Goal: Information Seeking & Learning: Learn about a topic

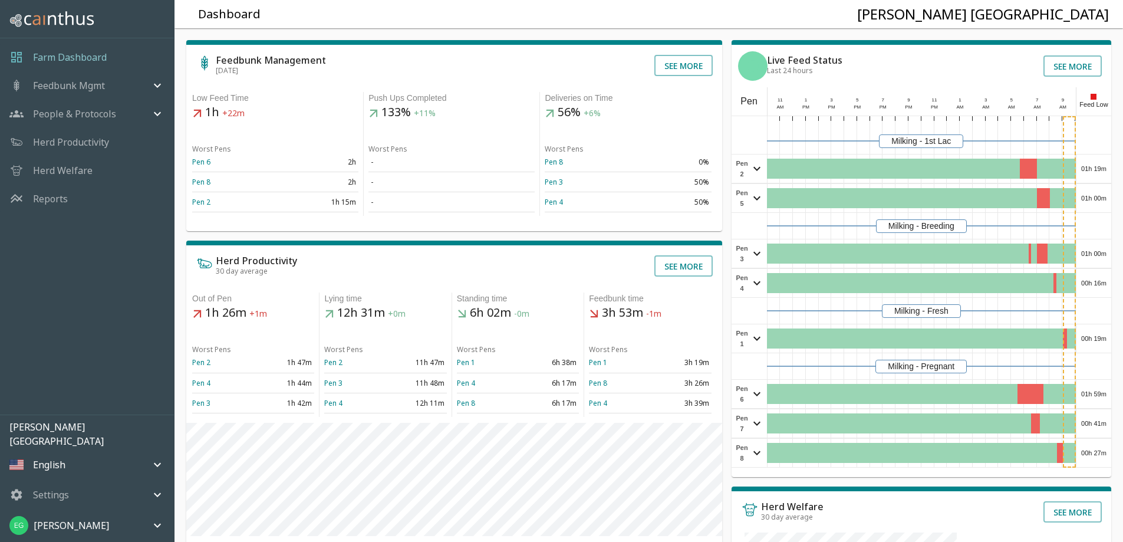
click at [86, 142] on p "Herd Productivity" at bounding box center [71, 142] width 76 height 14
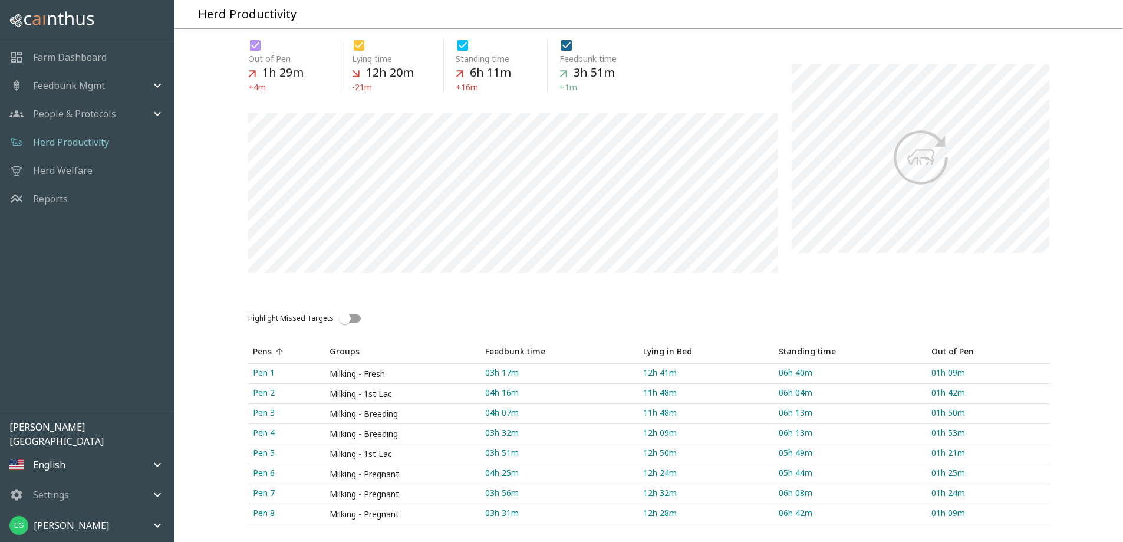
scroll to position [163, 0]
click at [278, 364] on link "Pen 1" at bounding box center [286, 373] width 77 height 19
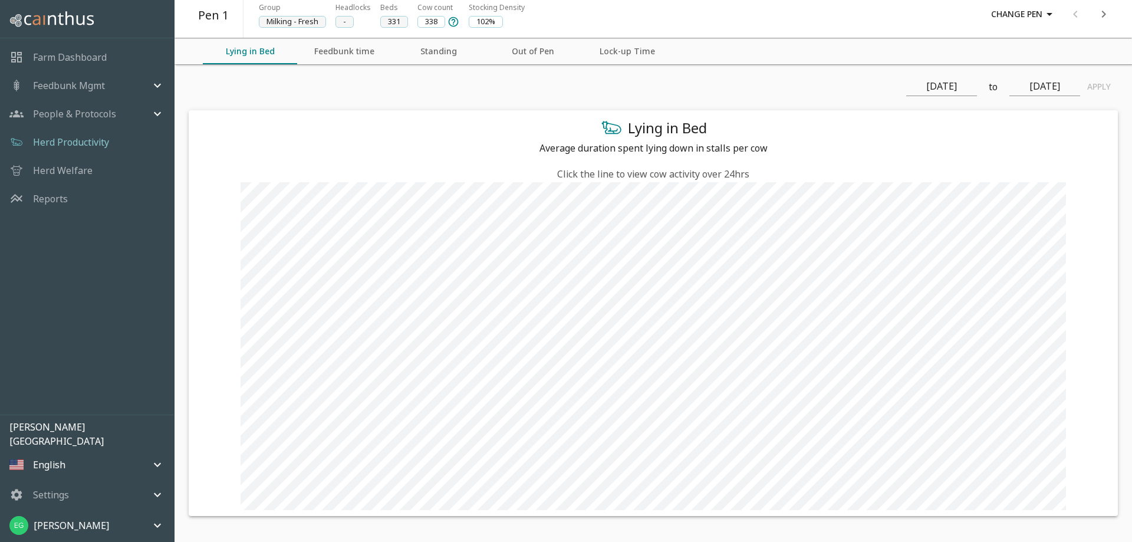
click at [1101, 18] on icon "next" at bounding box center [1103, 14] width 14 height 14
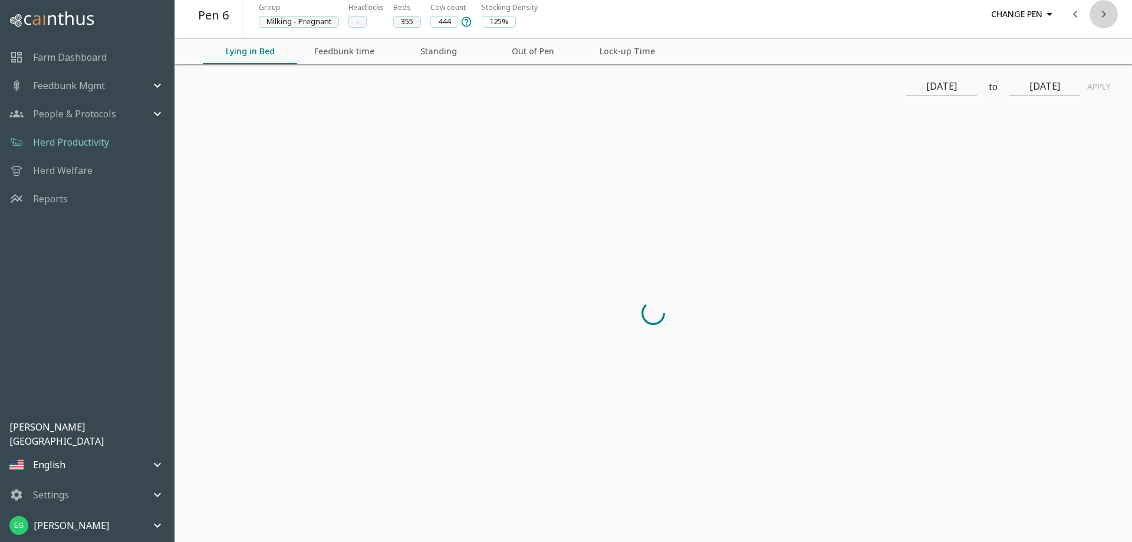
click at [1101, 18] on icon "next" at bounding box center [1103, 14] width 14 height 14
click at [1101, 18] on div at bounding box center [1089, 14] width 57 height 28
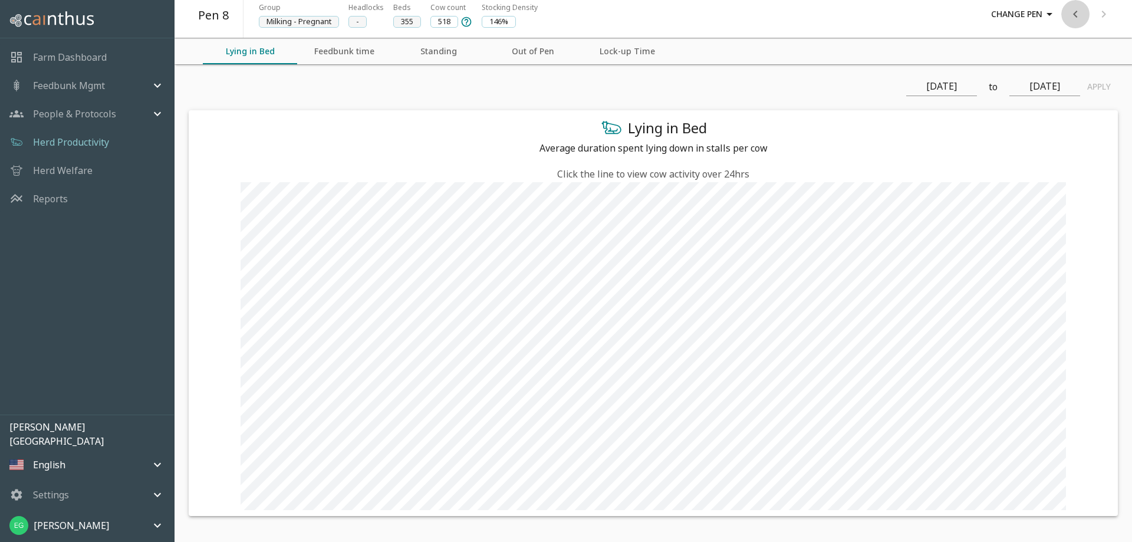
click at [1076, 13] on icon "previous" at bounding box center [1075, 14] width 14 height 14
click at [1092, 15] on button "next" at bounding box center [1103, 14] width 28 height 28
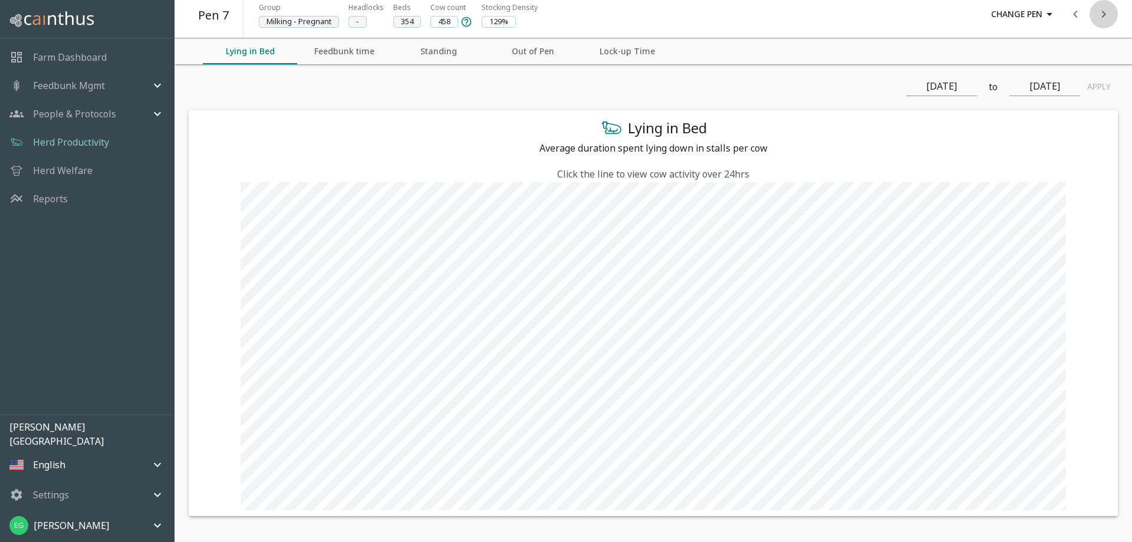
click at [1092, 15] on button "next" at bounding box center [1103, 14] width 28 height 28
click at [1092, 15] on div at bounding box center [1089, 14] width 57 height 28
click at [1112, 15] on div at bounding box center [1089, 14] width 57 height 28
click at [1072, 15] on icon "previous" at bounding box center [1075, 14] width 14 height 14
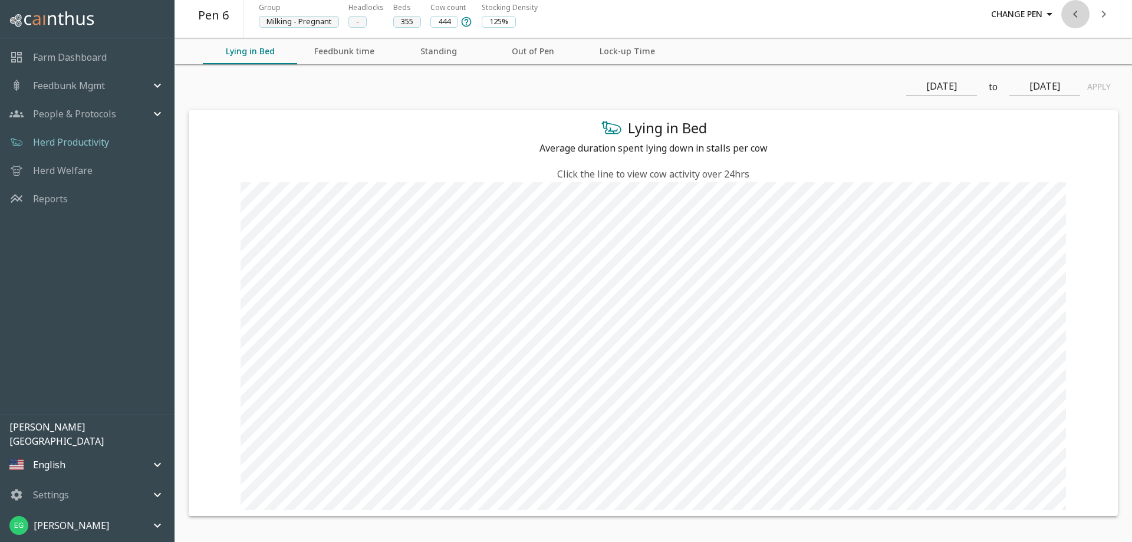
click at [1072, 15] on icon "previous" at bounding box center [1075, 14] width 14 height 14
click at [1068, 20] on button "previous" at bounding box center [1075, 14] width 28 height 28
click at [1103, 12] on icon "next" at bounding box center [1104, 14] width 4 height 7
click at [1111, 12] on button "next" at bounding box center [1103, 14] width 28 height 28
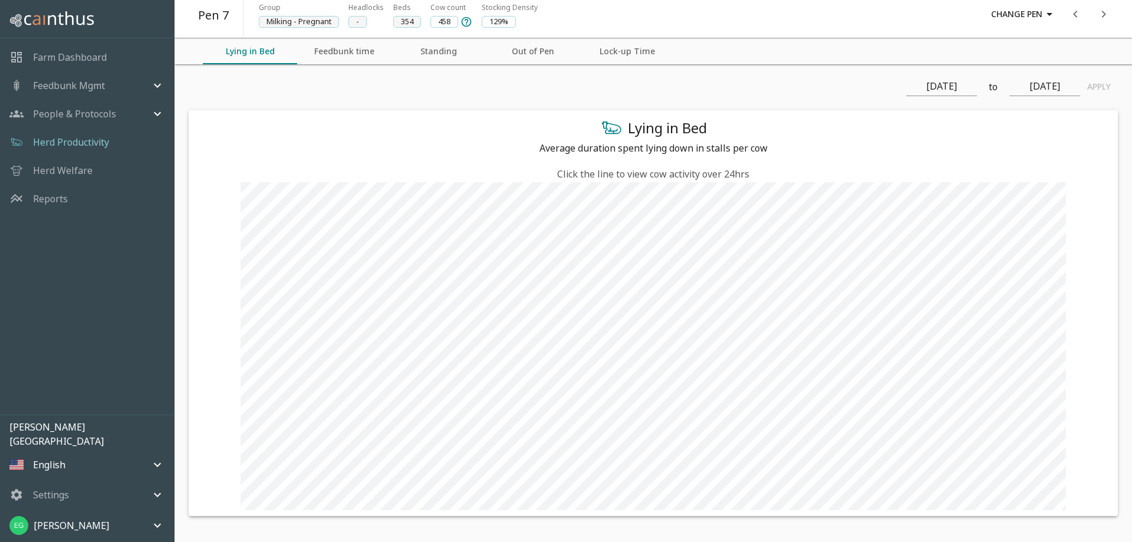
click at [1111, 12] on button "next" at bounding box center [1103, 14] width 28 height 28
click at [1111, 12] on div at bounding box center [1089, 14] width 57 height 28
click at [1069, 11] on icon "previous" at bounding box center [1075, 14] width 14 height 14
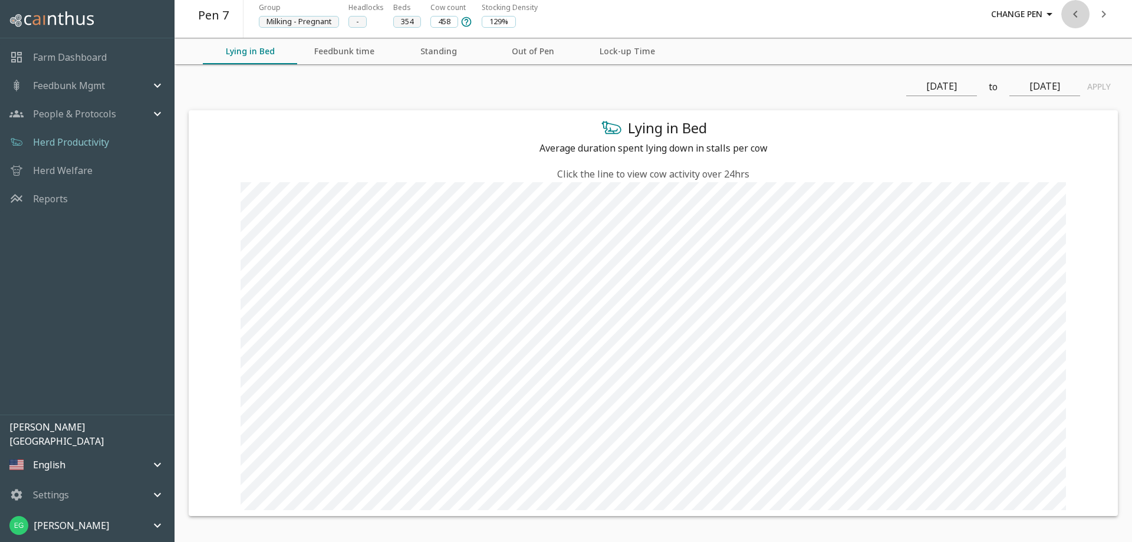
click at [1069, 11] on icon "previous" at bounding box center [1075, 14] width 14 height 14
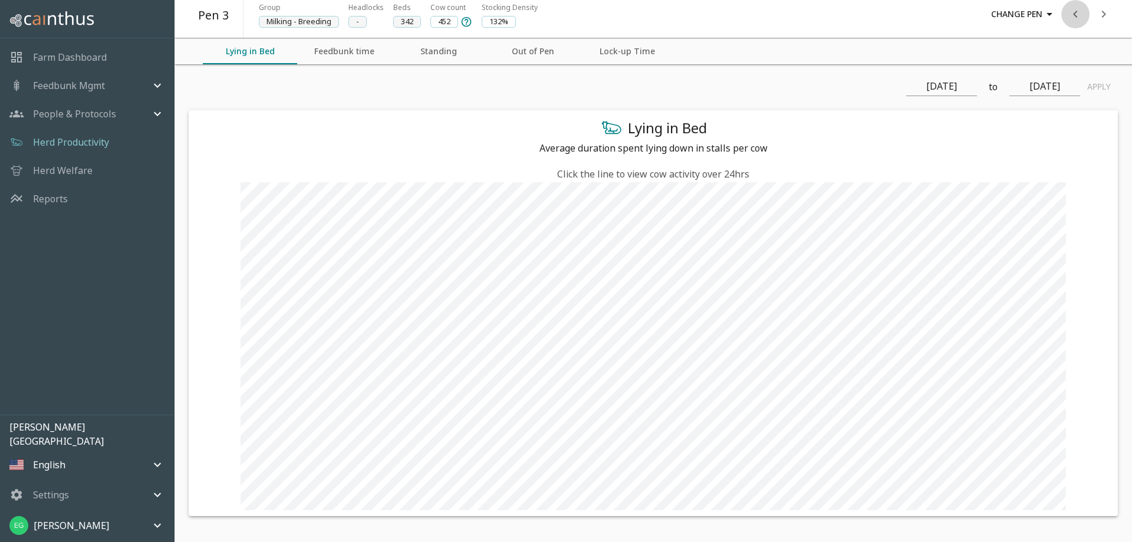
click at [1069, 11] on icon "previous" at bounding box center [1075, 14] width 14 height 14
click at [1069, 11] on div at bounding box center [1089, 14] width 57 height 28
